Goal: Task Accomplishment & Management: Manage account settings

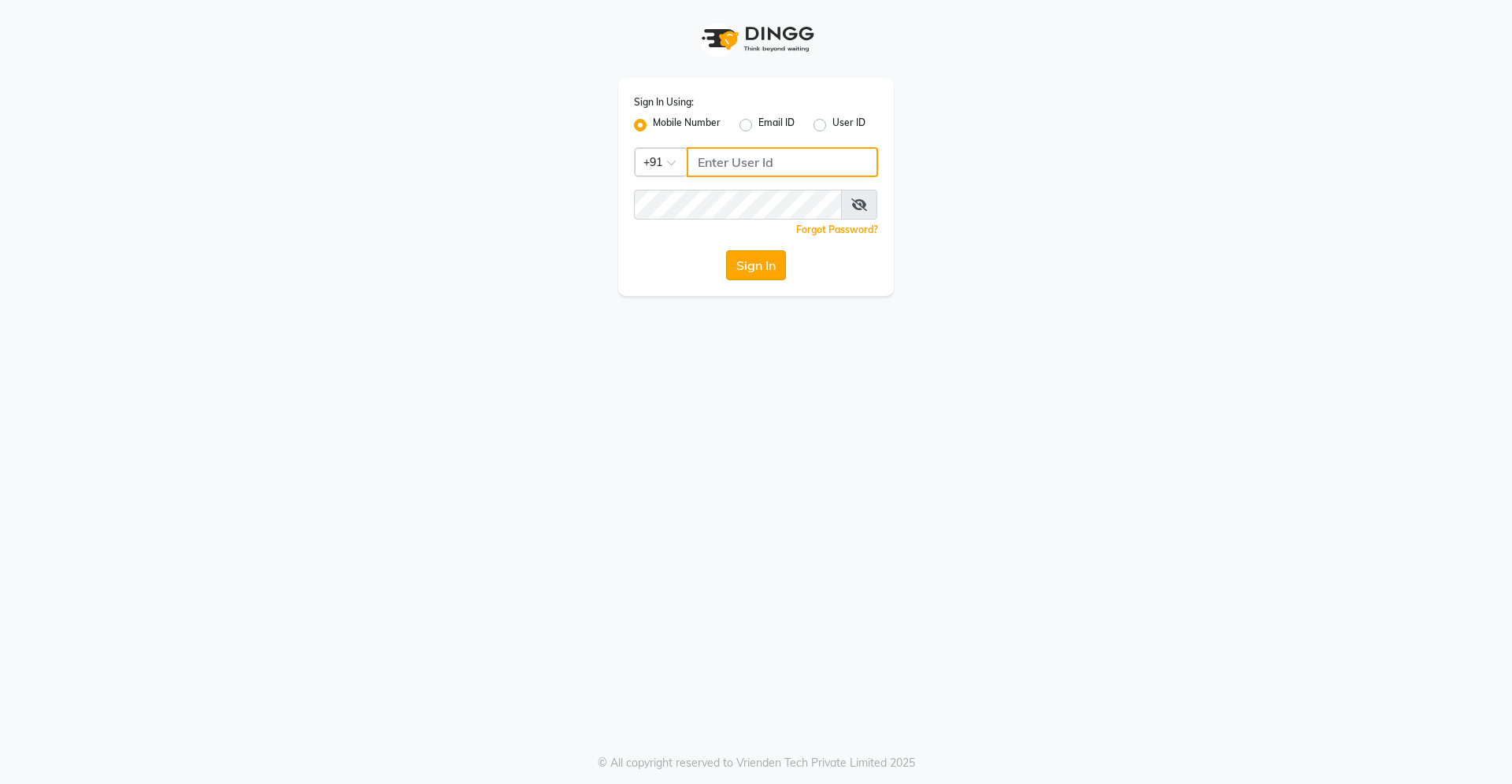
type input "9607016777"
click at [756, 264] on button "Sign In" at bounding box center [756, 265] width 60 height 30
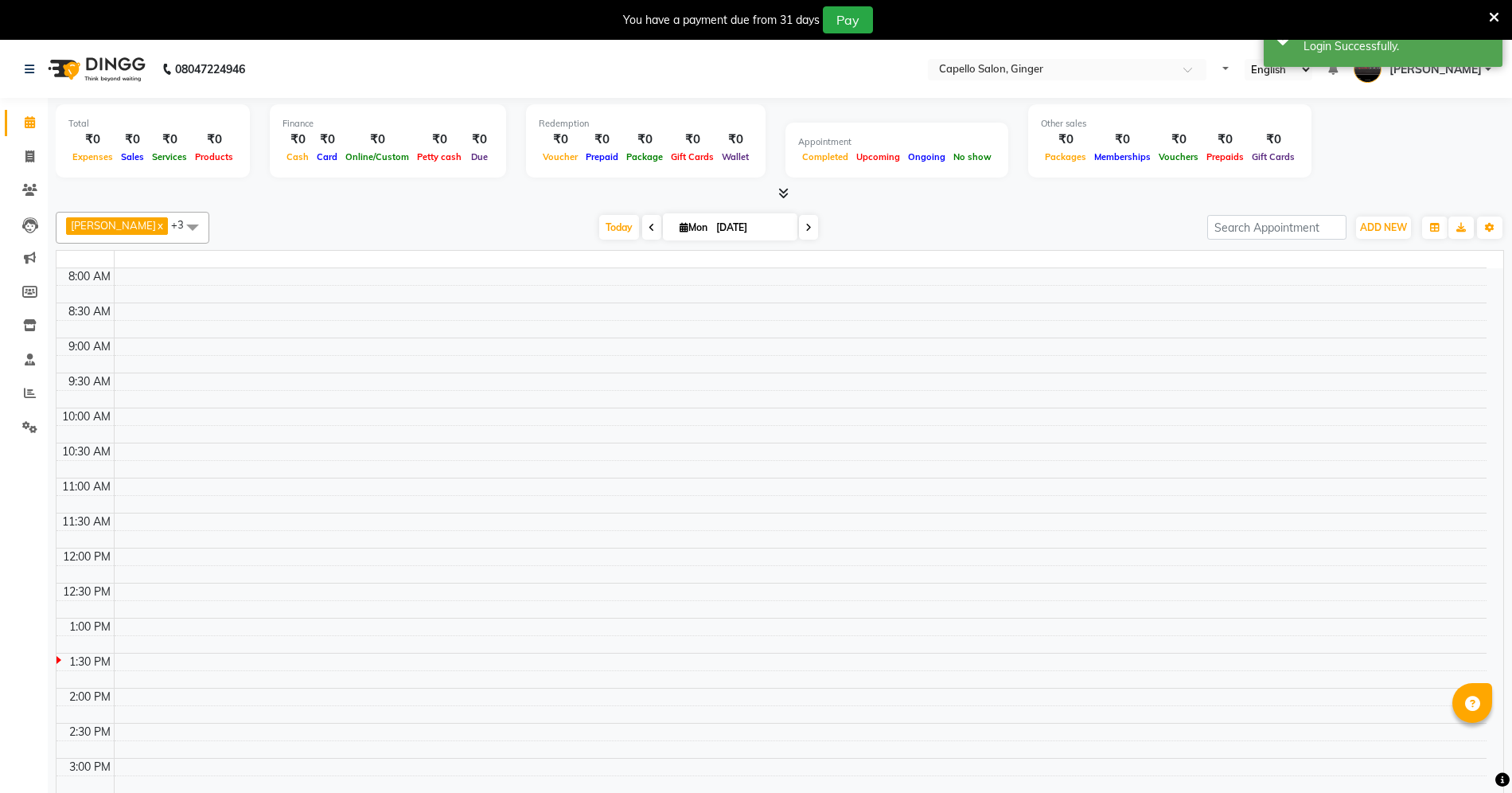
select select "en"
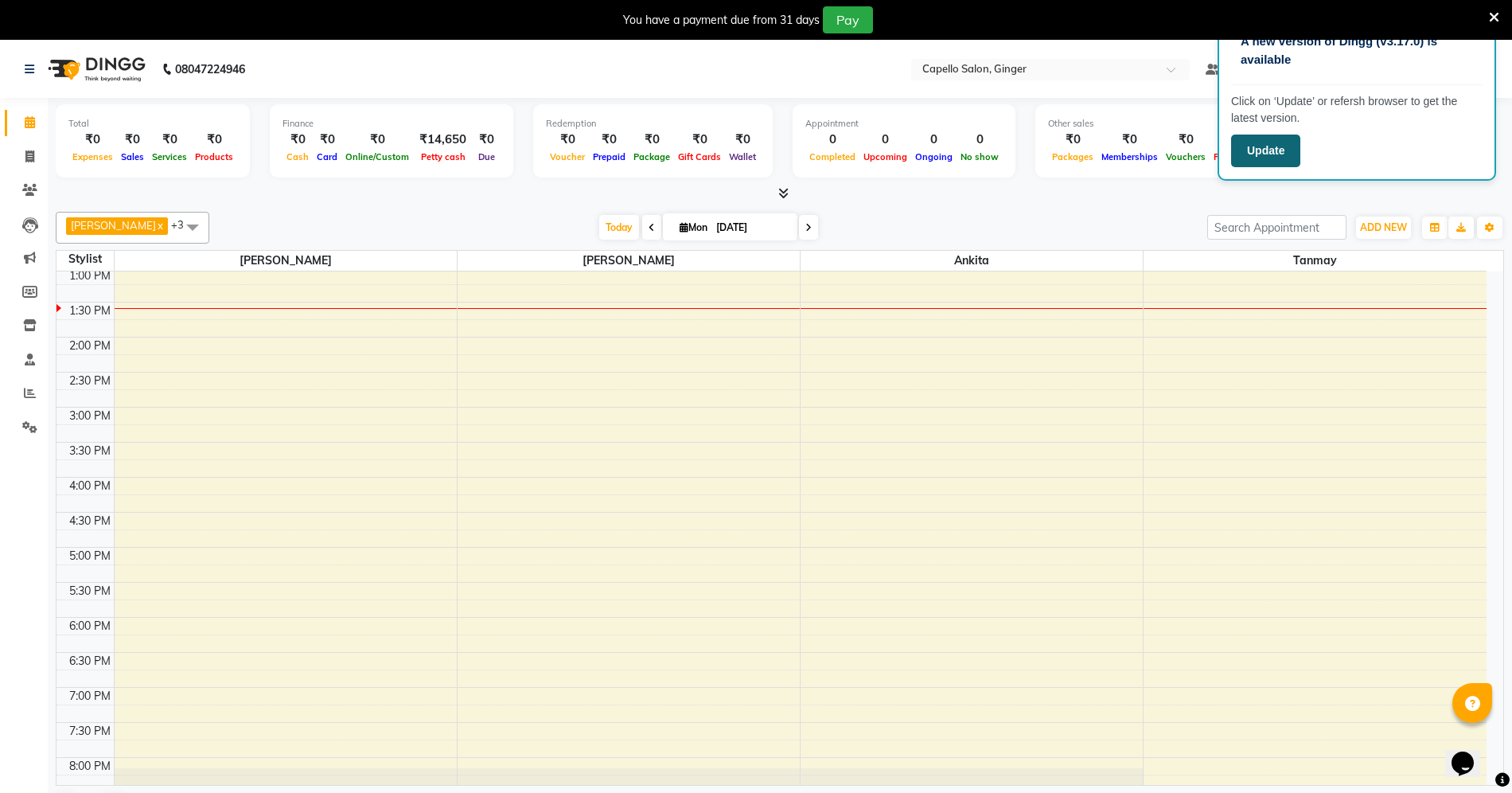
click at [1275, 150] on button "Update" at bounding box center [1266, 151] width 70 height 33
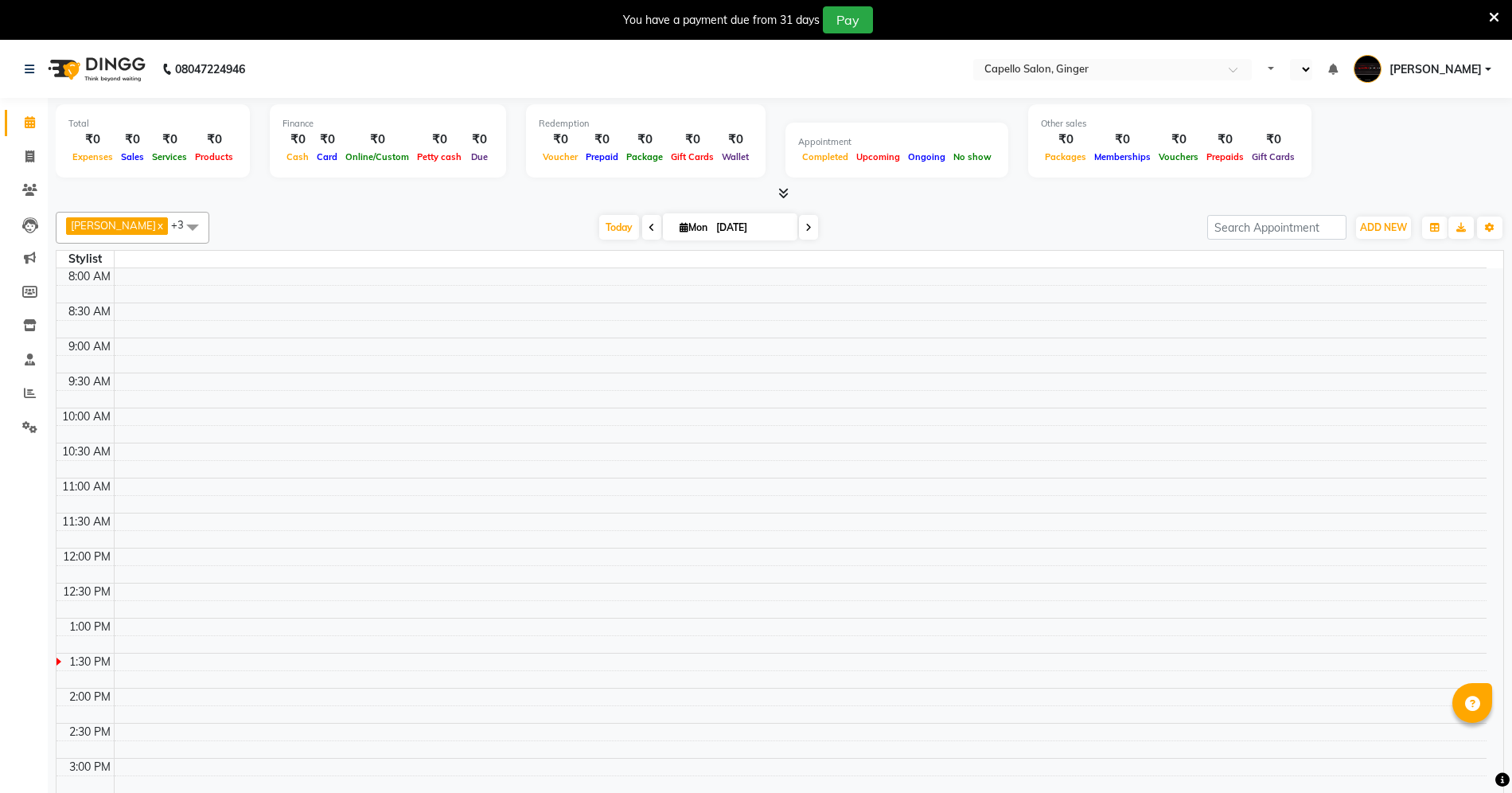
select select "en"
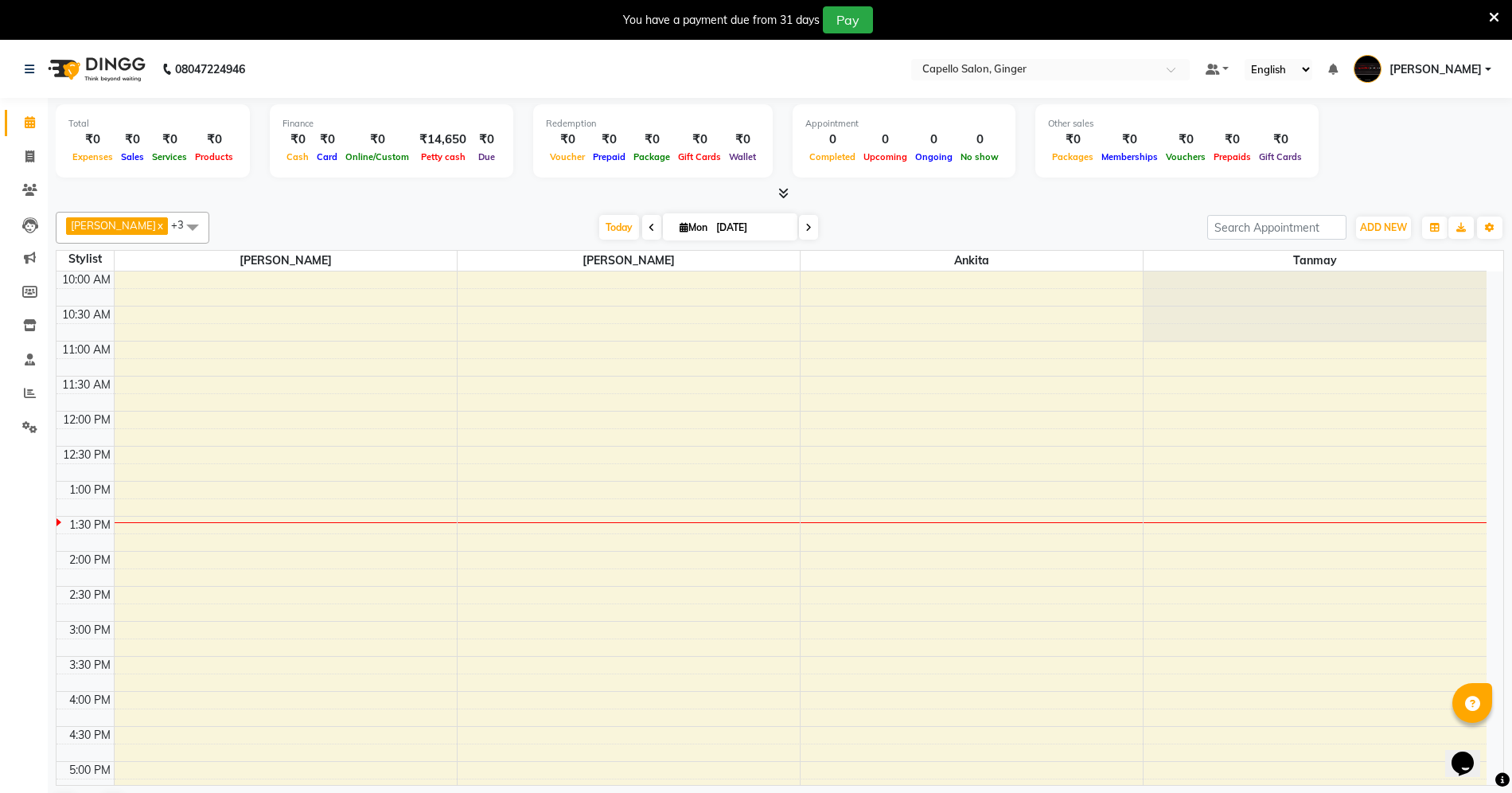
click at [1492, 13] on icon at bounding box center [1493, 17] width 10 height 14
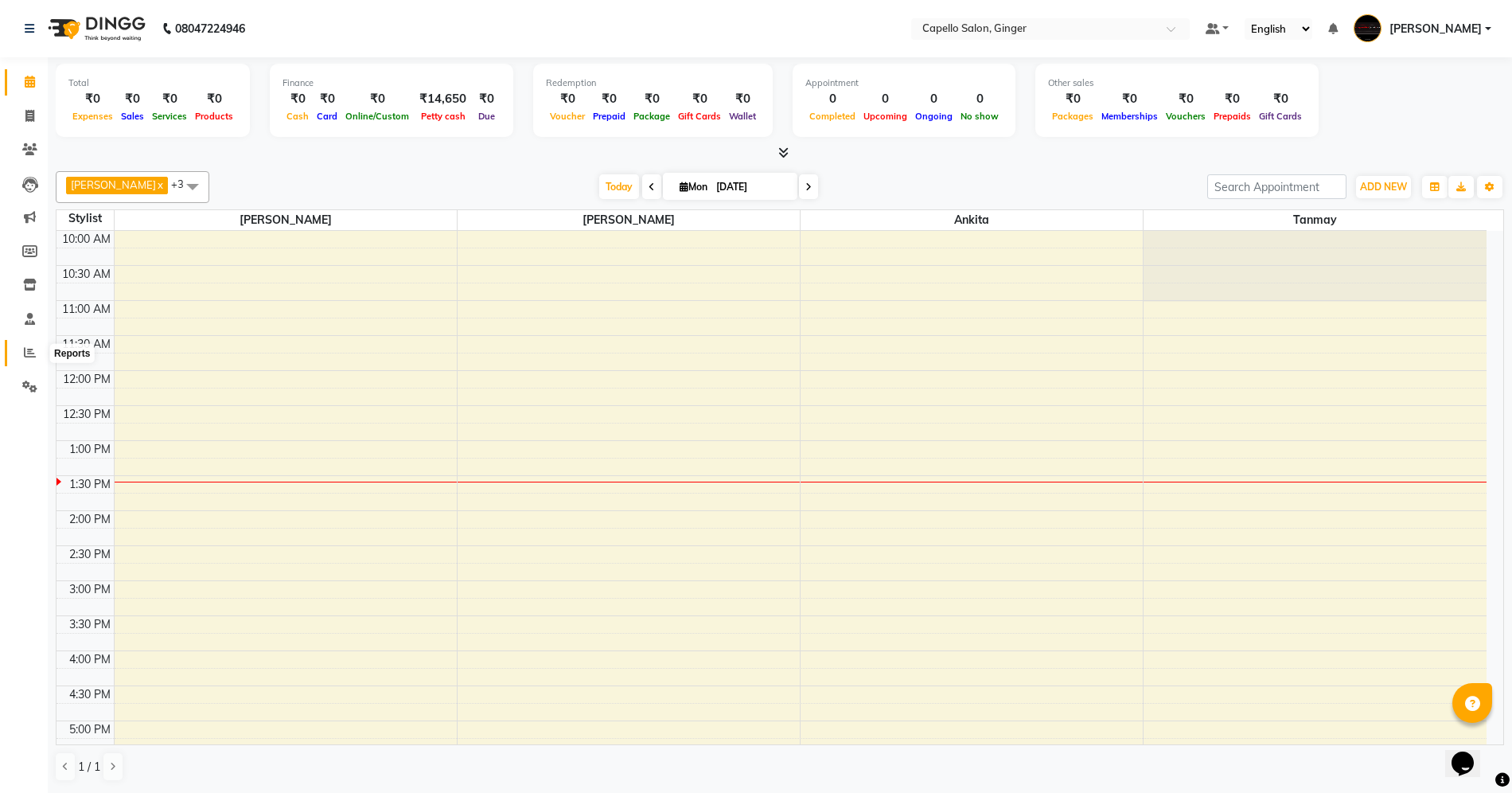
click at [28, 354] on icon at bounding box center [29, 352] width 12 height 12
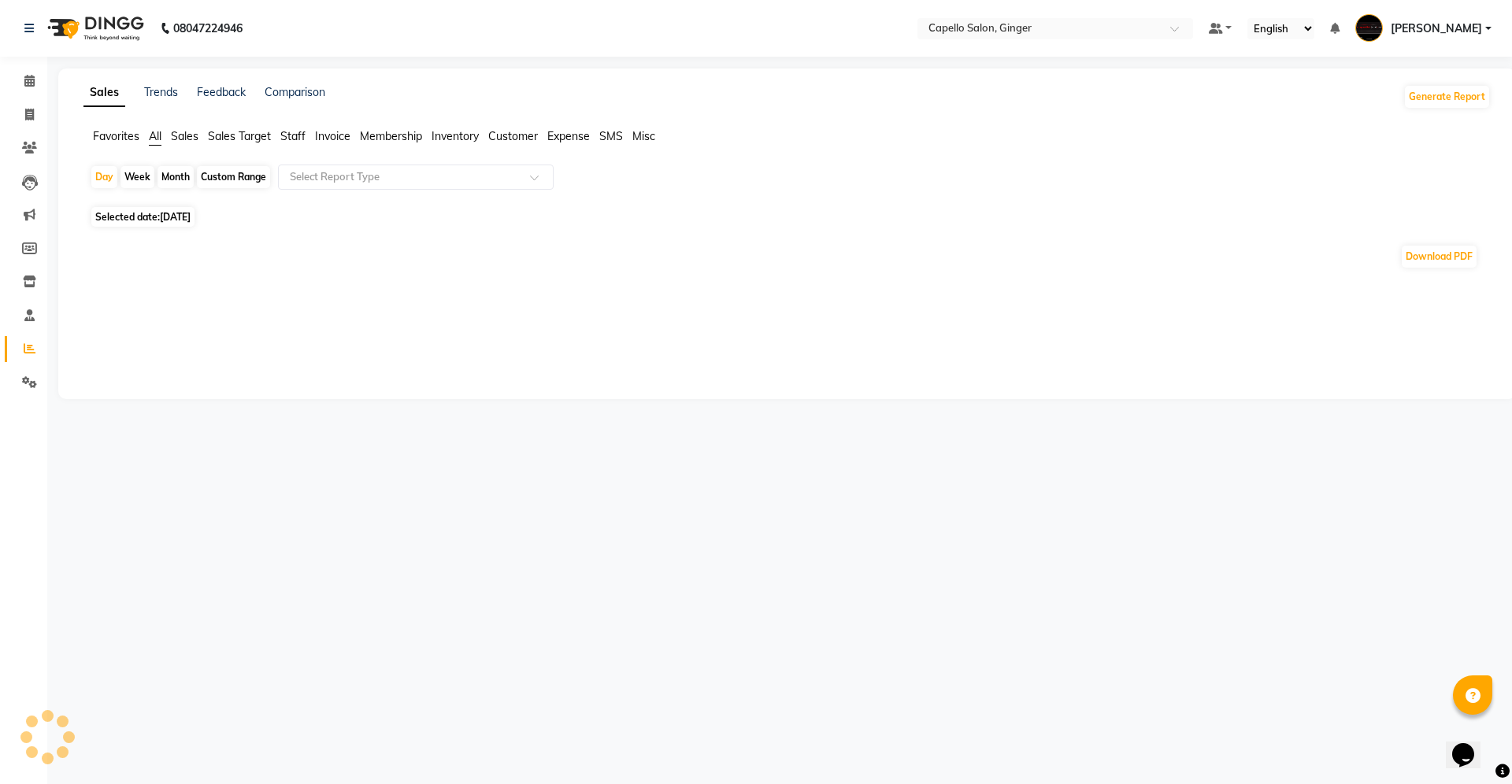
click at [248, 177] on div "Custom Range" at bounding box center [234, 178] width 74 height 22
select select "9"
select select "2025"
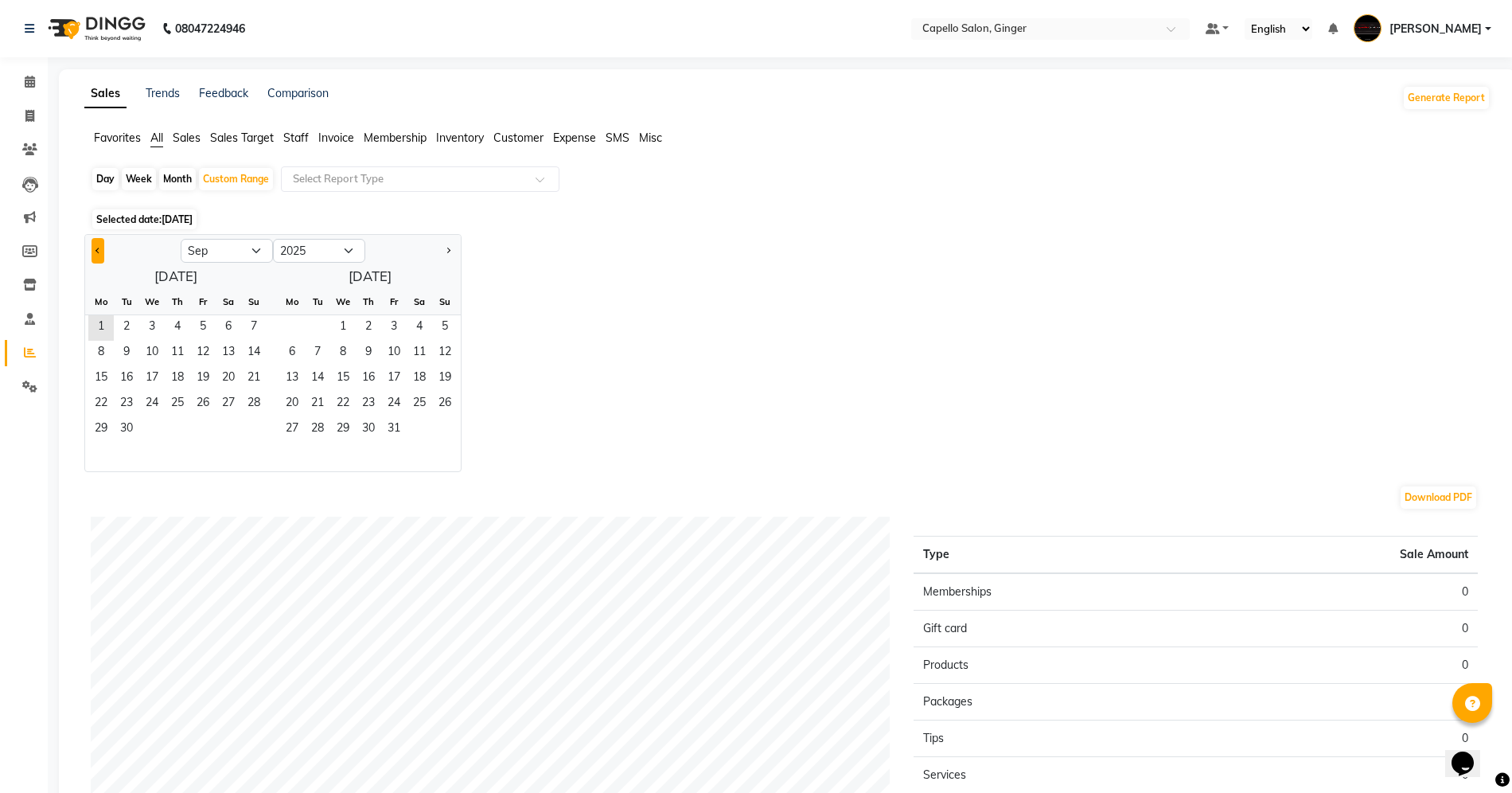
click at [97, 251] on span "Previous month" at bounding box center [99, 249] width 6 height 6
select select "8"
click at [202, 325] on span "1" at bounding box center [202, 327] width 25 height 25
click at [251, 427] on span "31" at bounding box center [253, 429] width 25 height 25
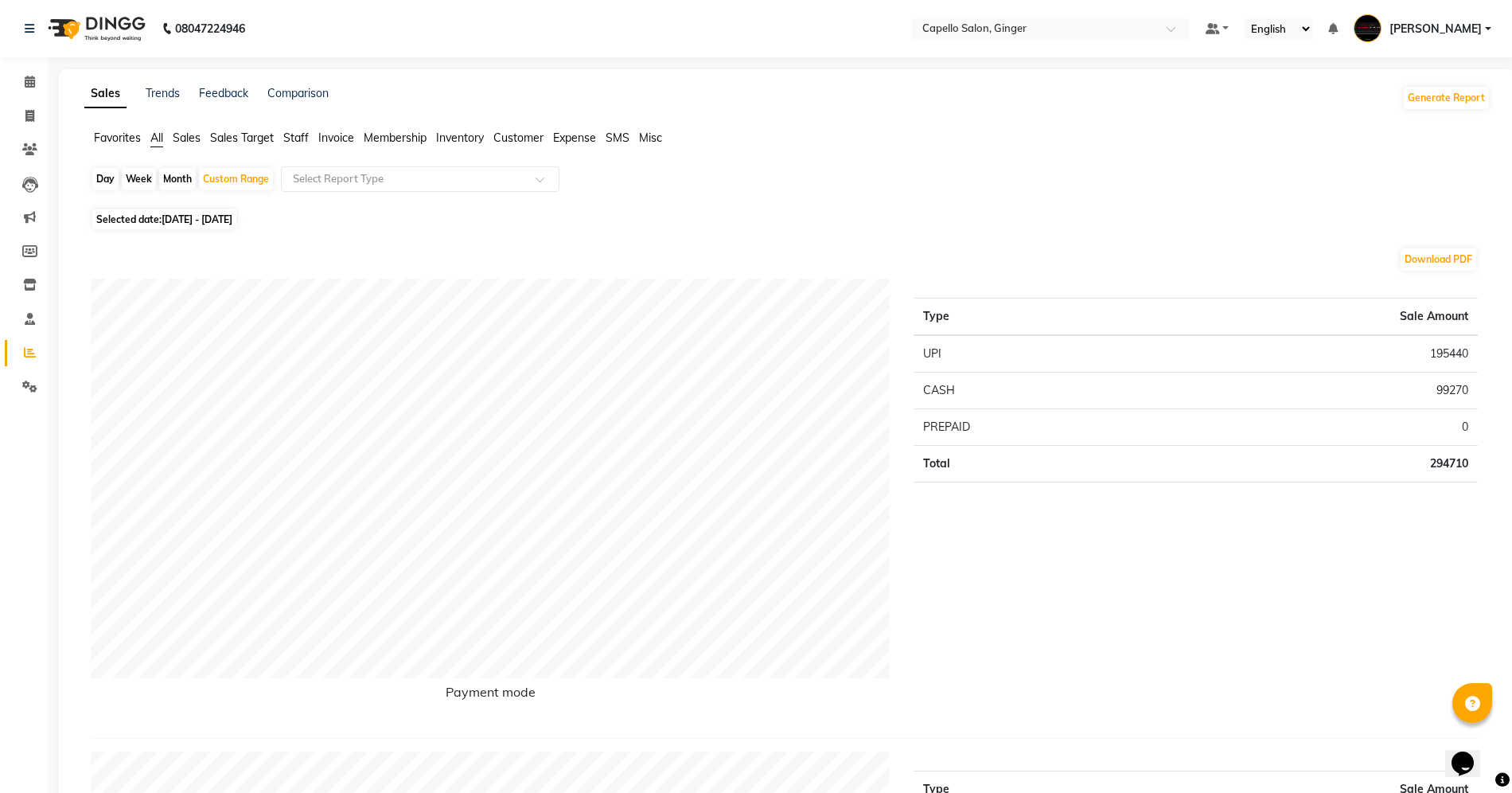
click at [527, 137] on span "Customer" at bounding box center [518, 137] width 50 height 14
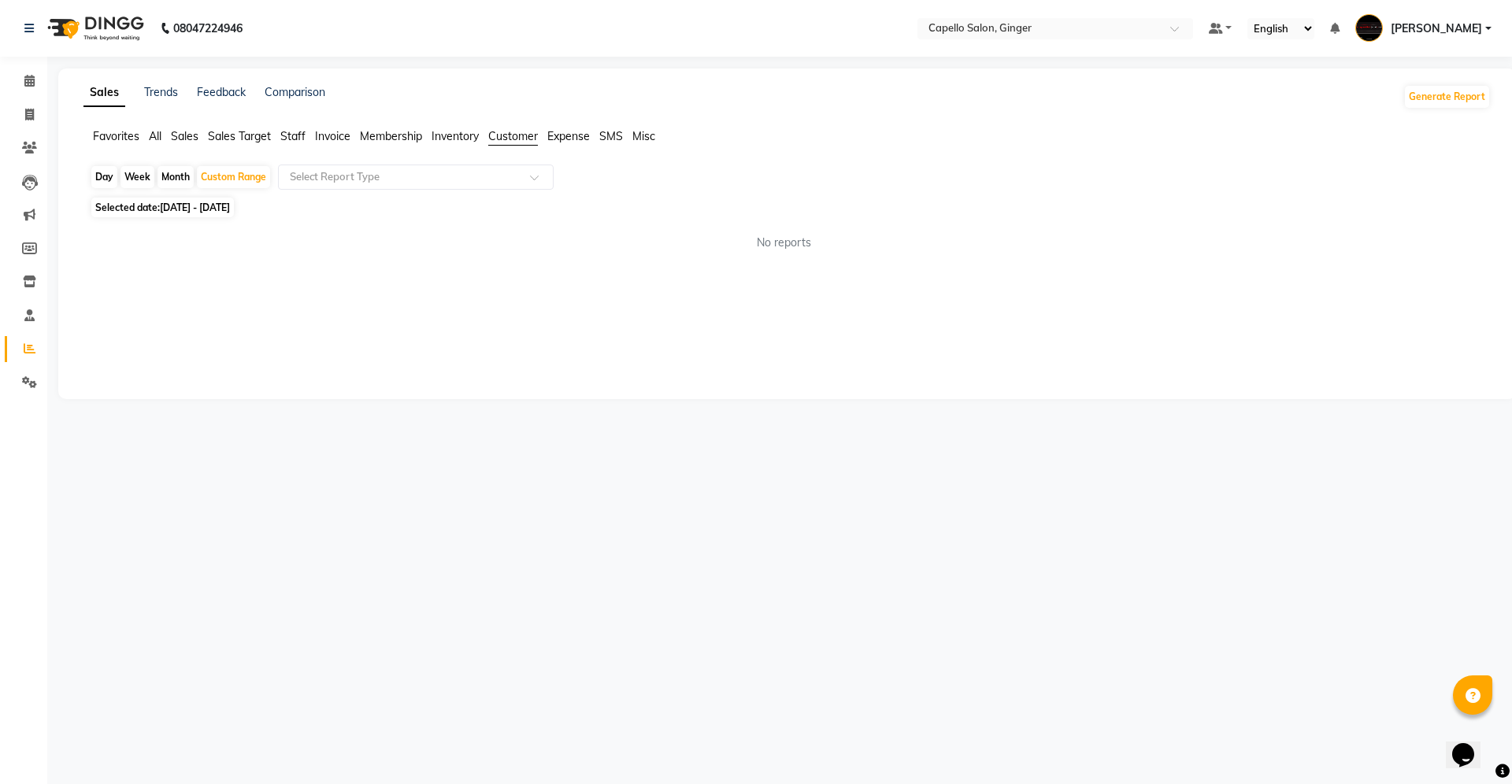
click at [289, 130] on span "Staff" at bounding box center [292, 136] width 25 height 14
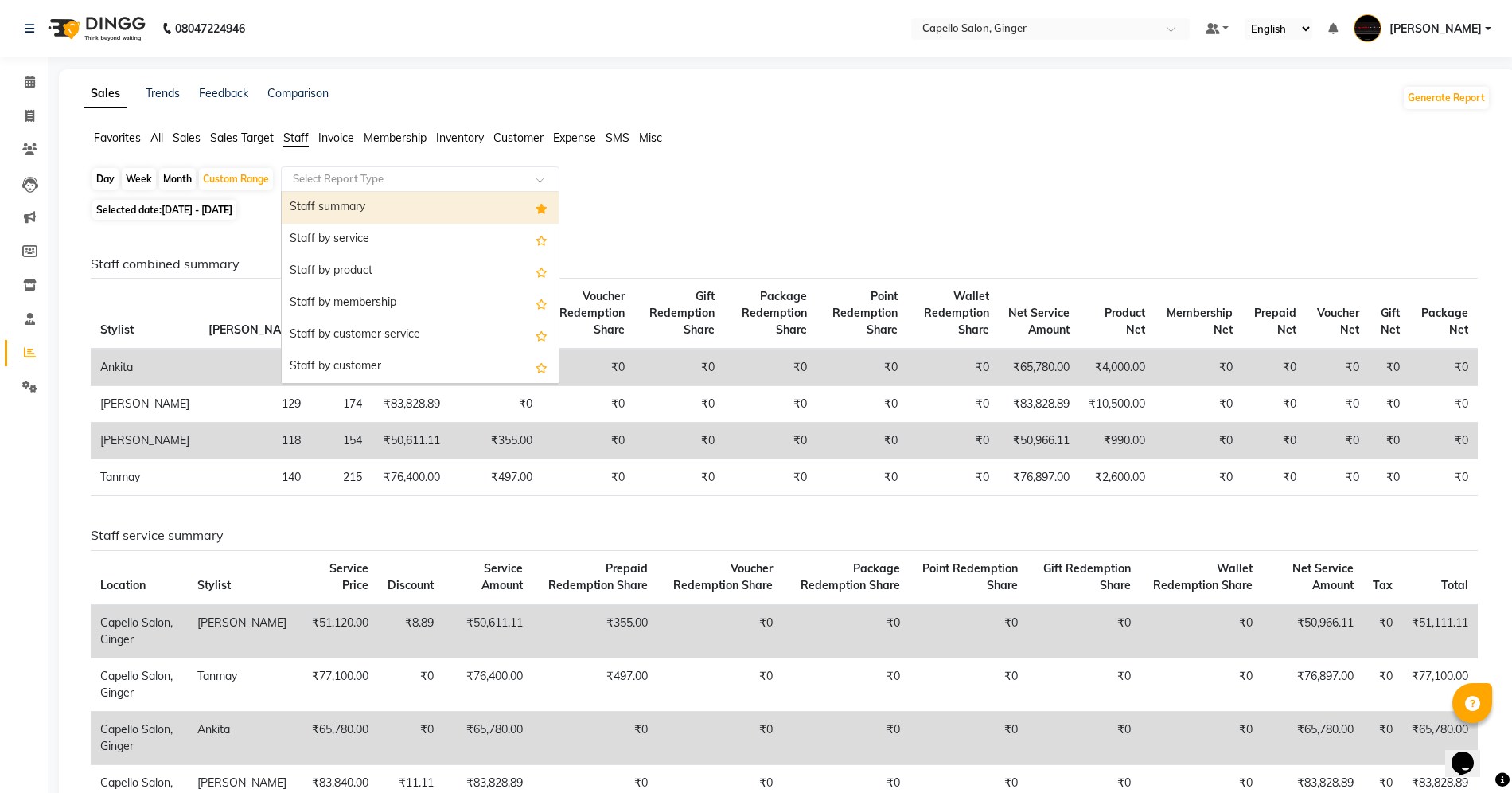
click at [328, 173] on input "text" at bounding box center [404, 179] width 229 height 16
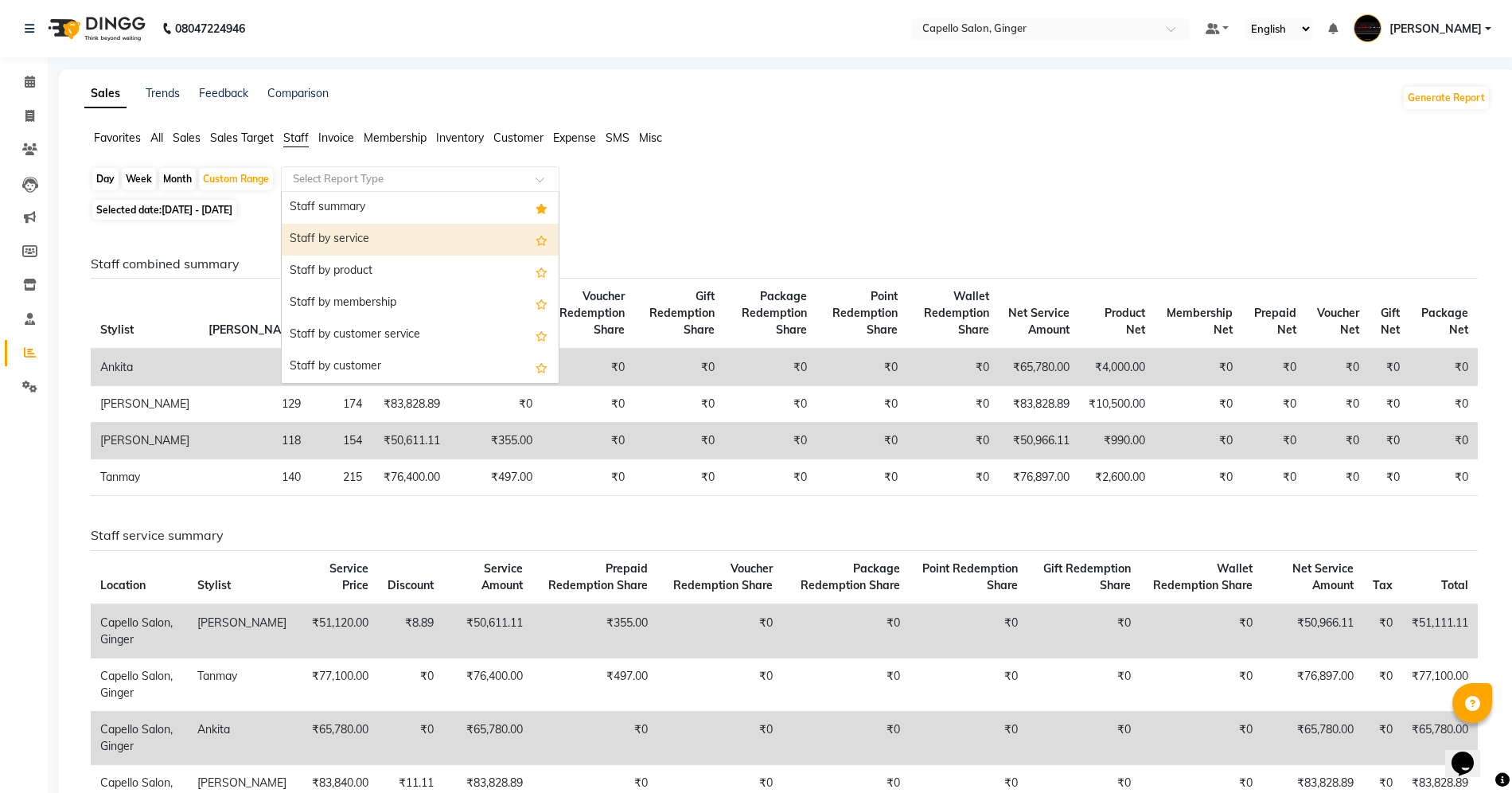
click at [336, 243] on div "Staff by service" at bounding box center [420, 240] width 276 height 32
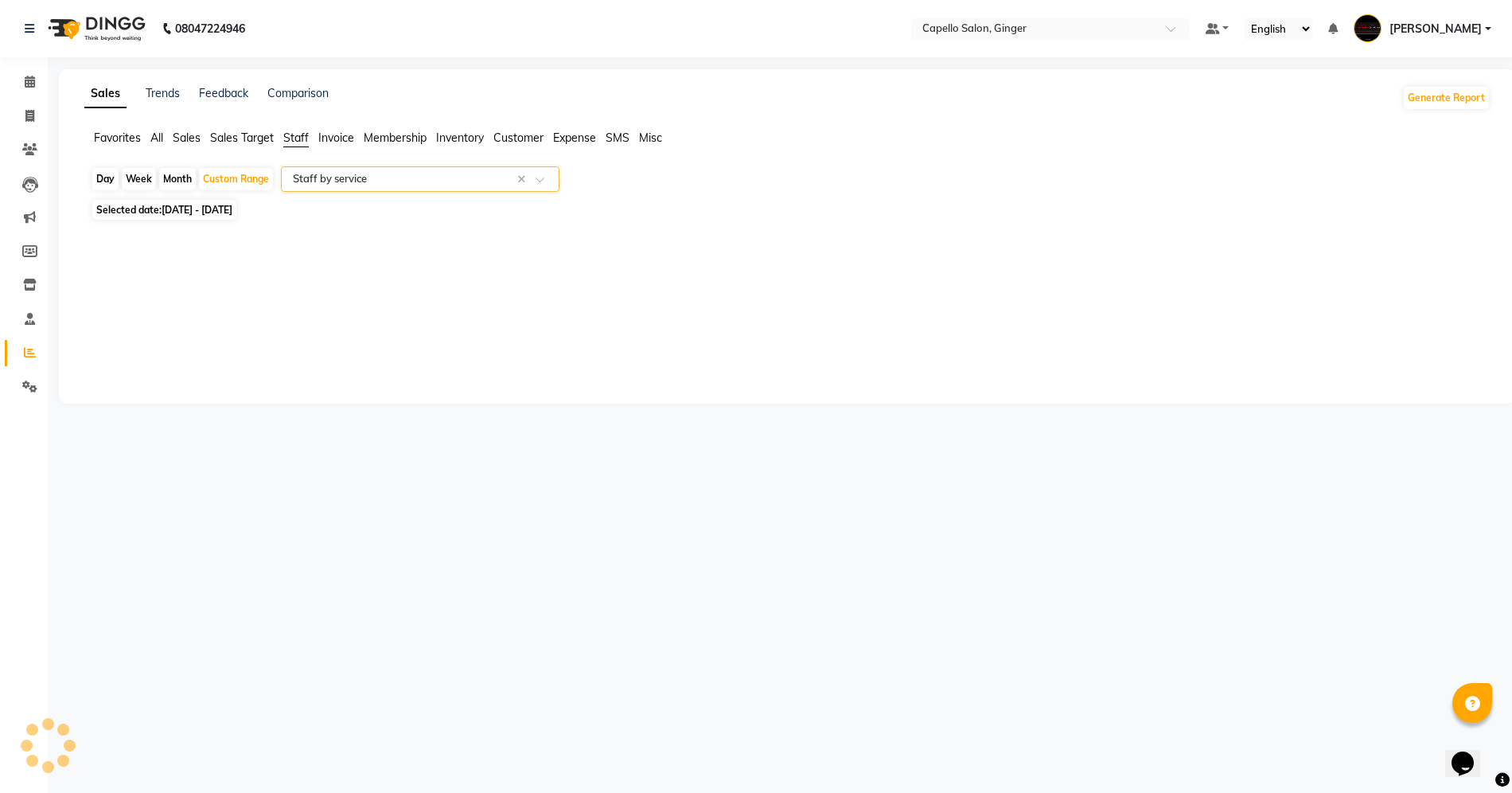
select select "full_report"
select select "csv"
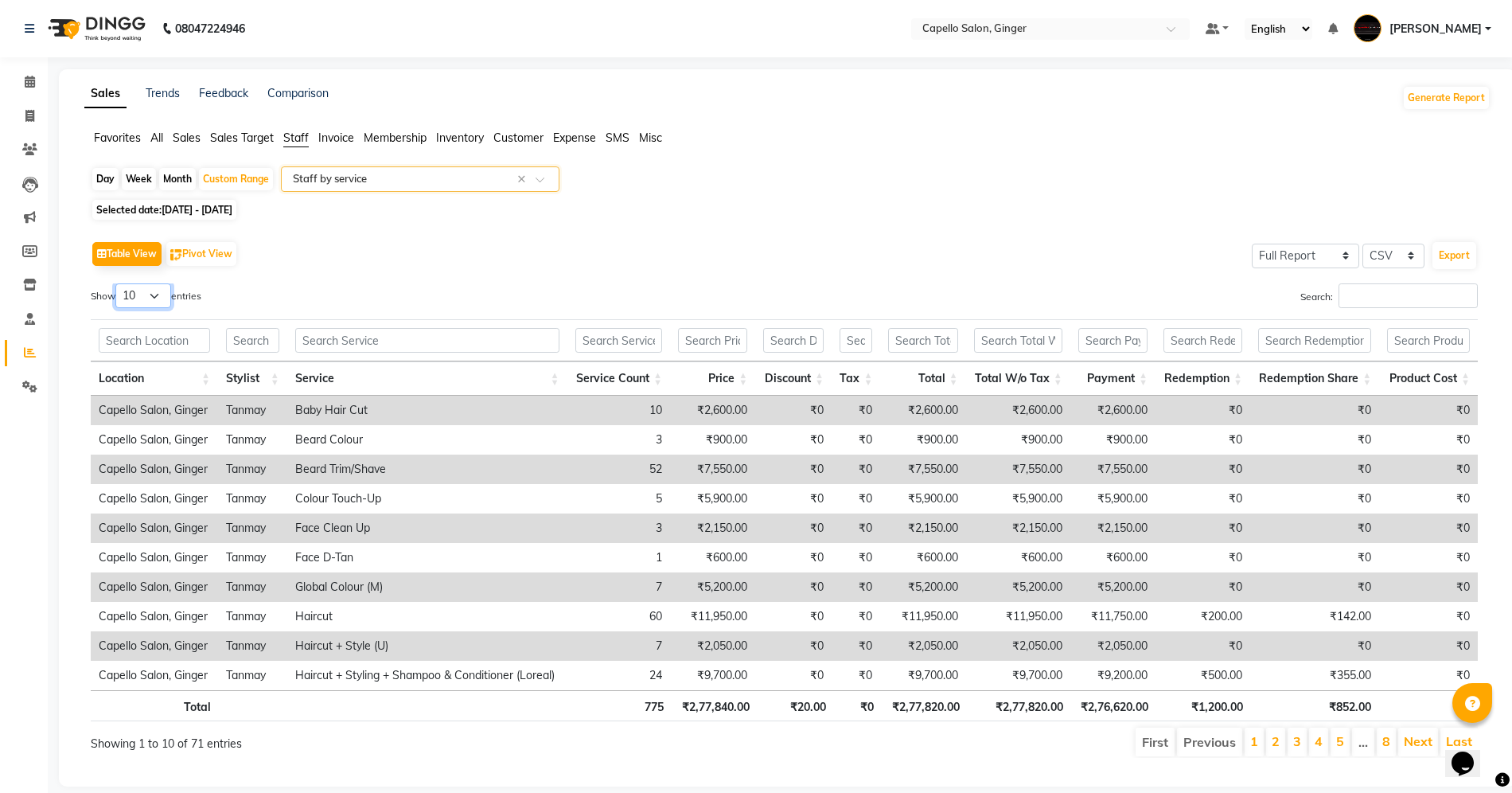
click at [137, 296] on select "10 25 50 100" at bounding box center [143, 295] width 55 height 24
select select "50"
click at [118, 284] on select "10 25 50 100" at bounding box center [143, 295] width 55 height 24
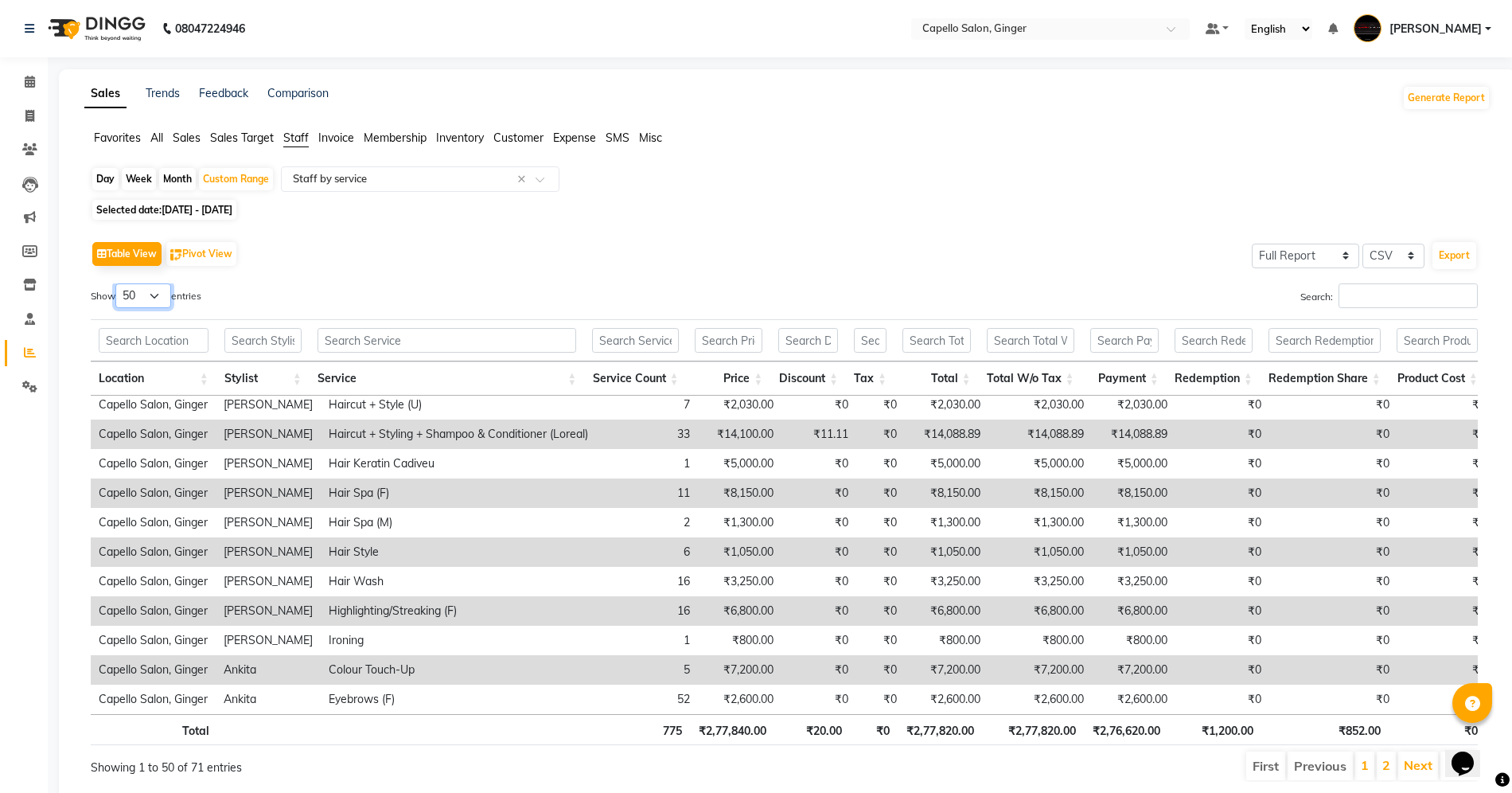
scroll to position [61, 0]
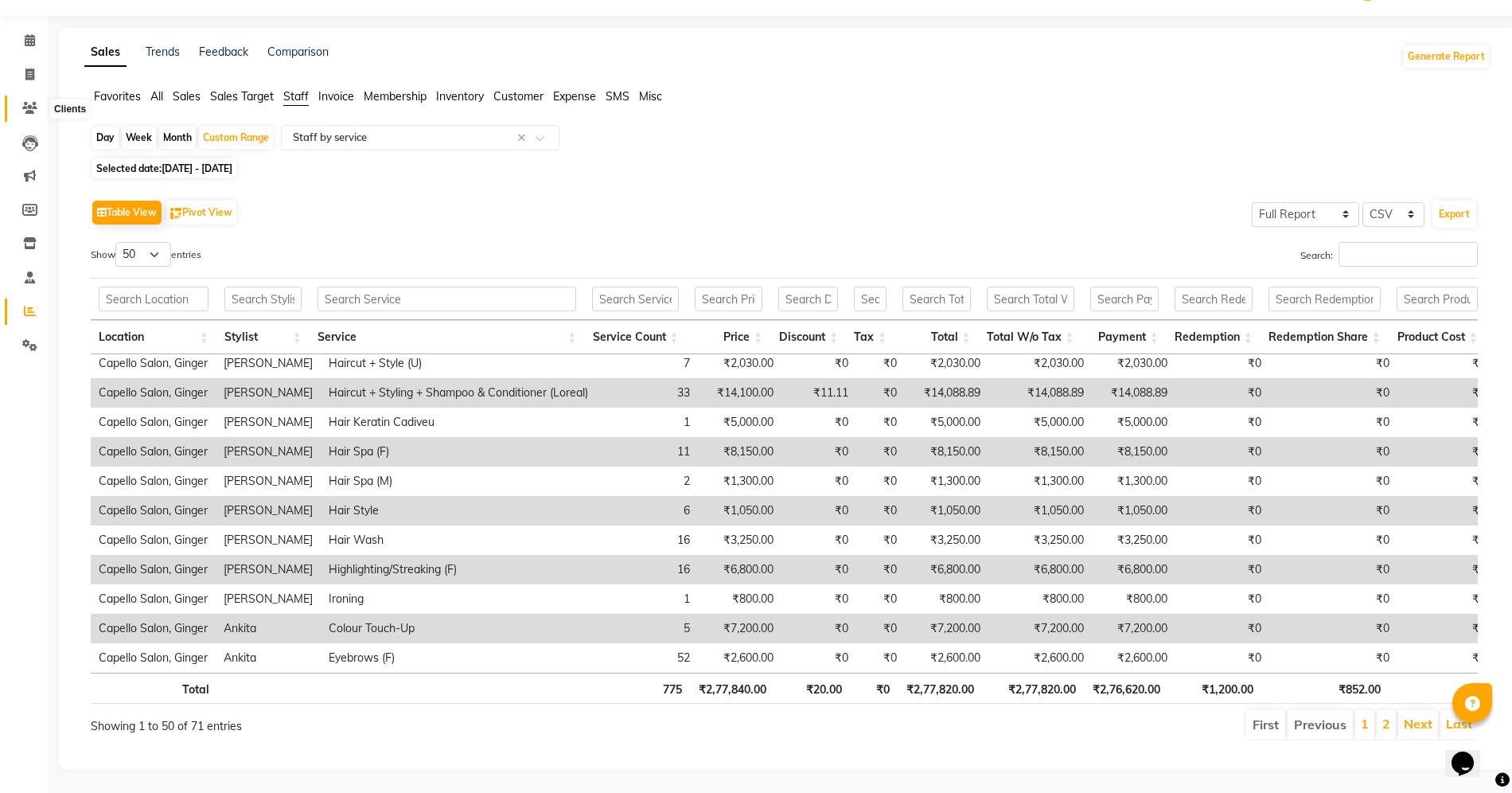
click at [29, 102] on icon at bounding box center [30, 107] width 15 height 12
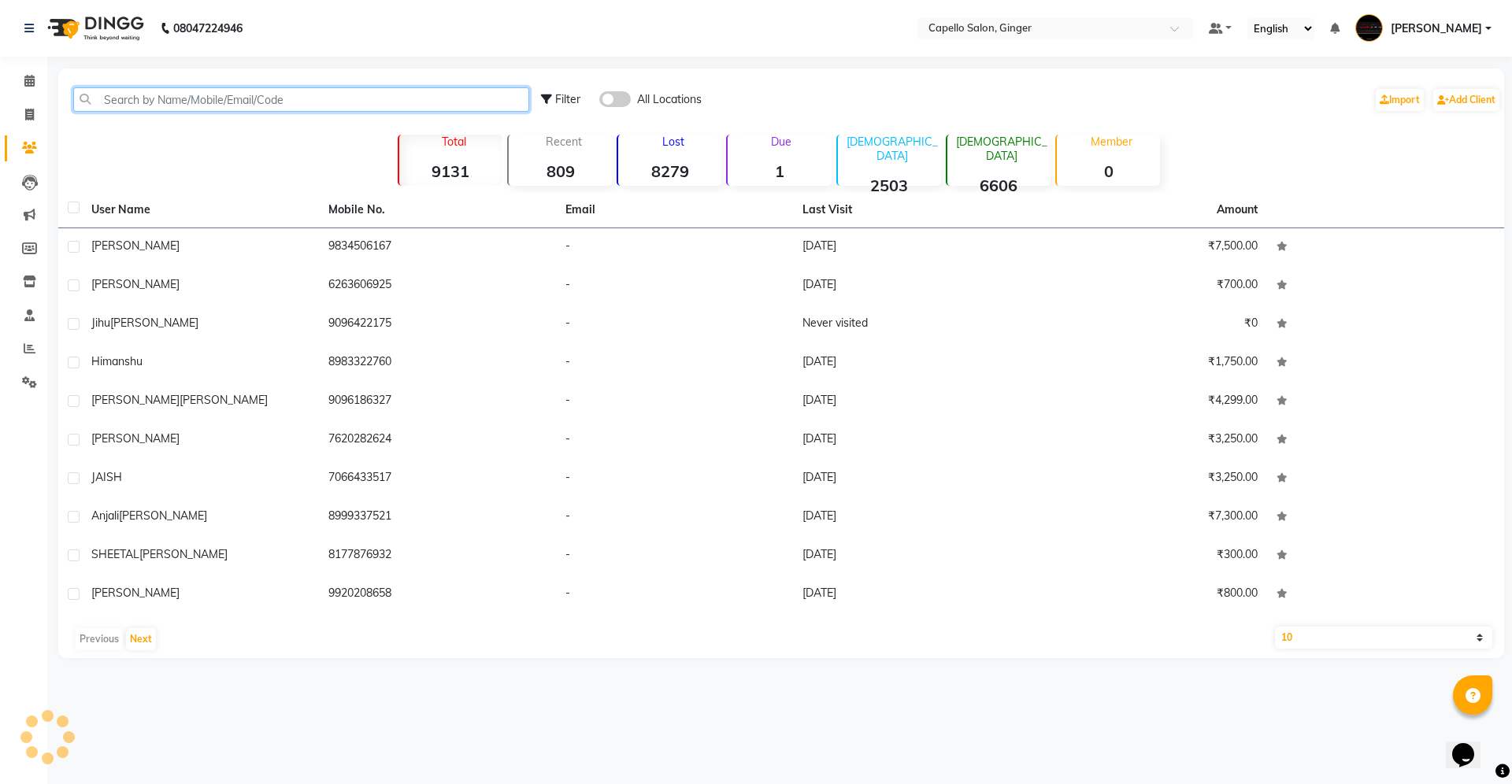
click at [234, 105] on input "text" at bounding box center [301, 100] width 456 height 24
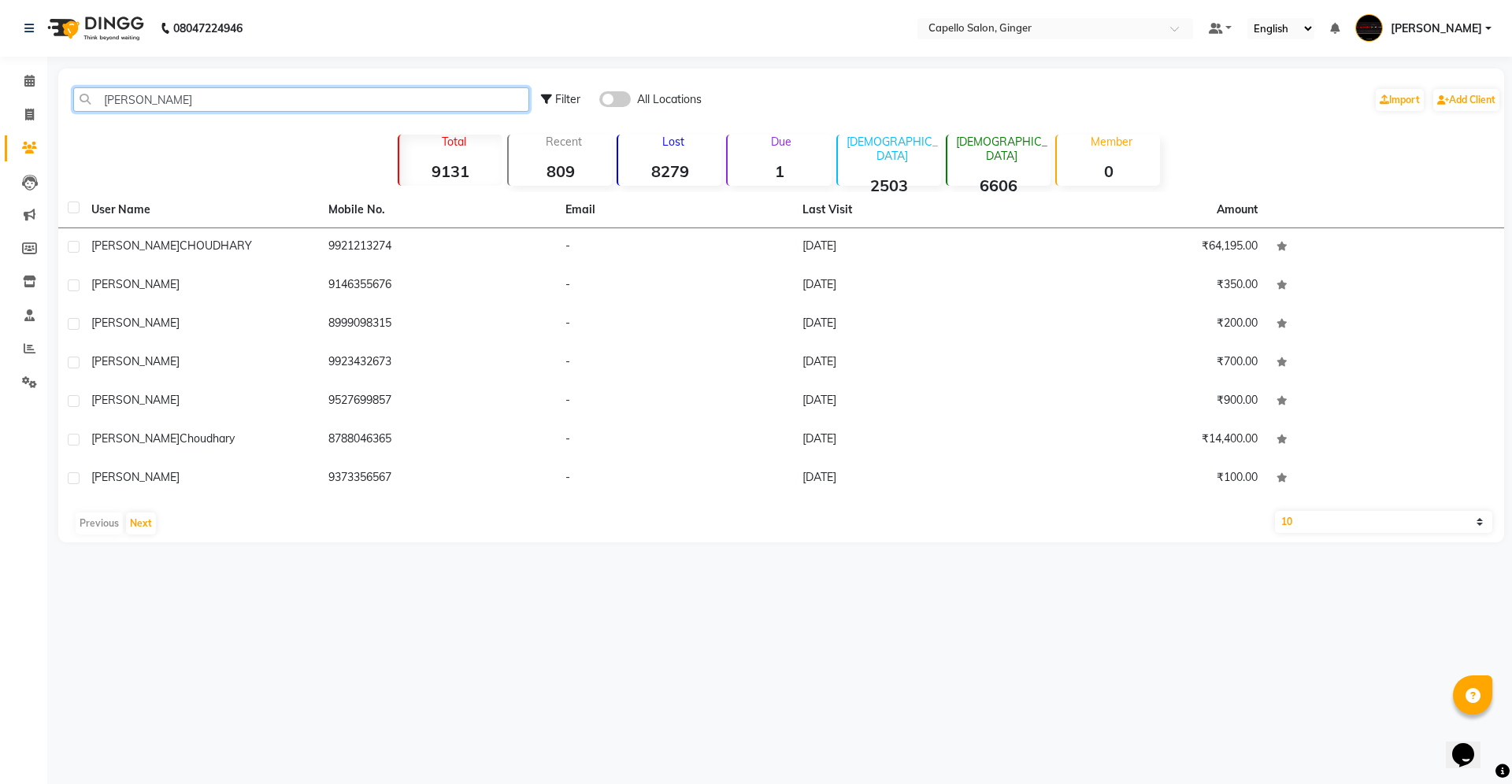
type input "[PERSON_NAME]"
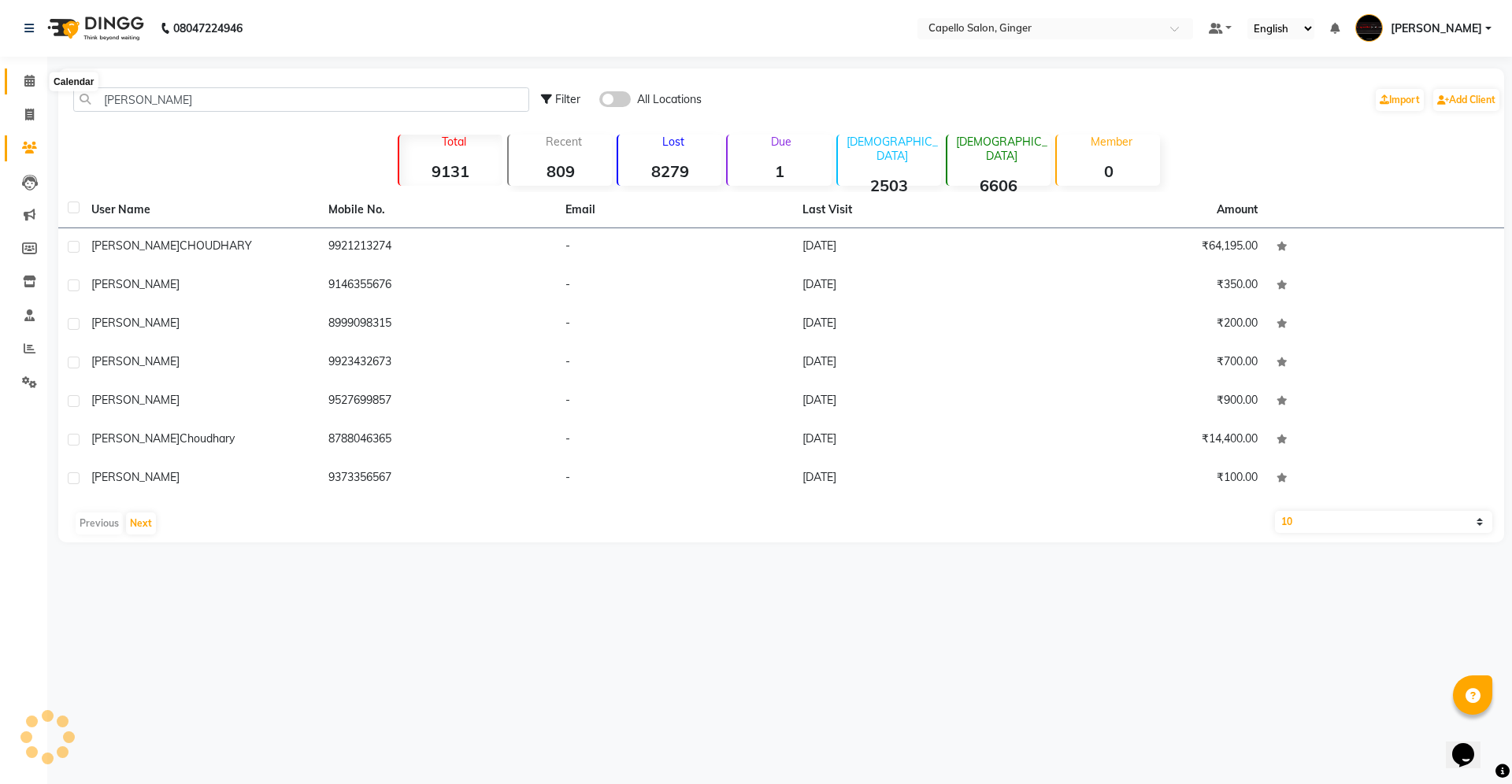
click at [32, 79] on icon at bounding box center [29, 80] width 10 height 12
